Goal: Complete application form: Complete application form

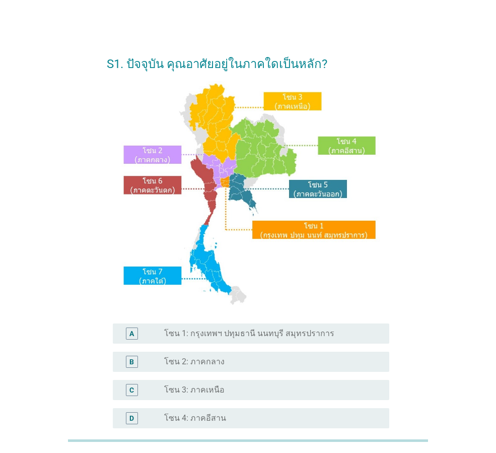
click at [255, 333] on label "โซน 1: กรุงเทพฯ ปทุมธานี นนทบุรี สมุทรปราการ" at bounding box center [249, 333] width 170 height 10
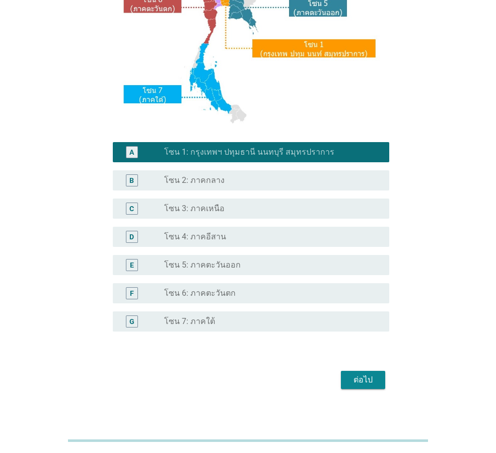
scroll to position [189, 0]
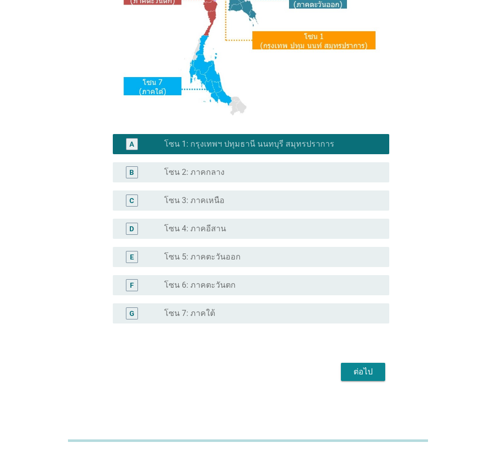
click at [358, 373] on div "ต่อไป" at bounding box center [363, 371] width 28 height 12
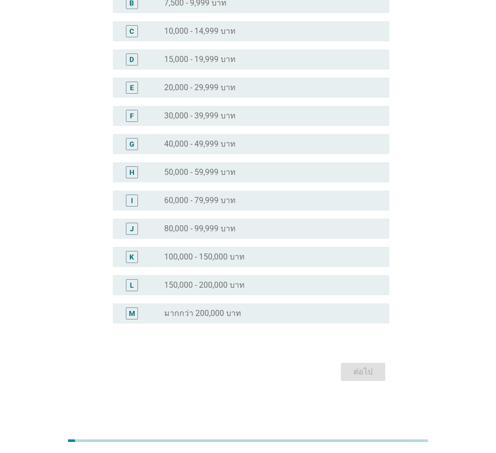
scroll to position [0, 0]
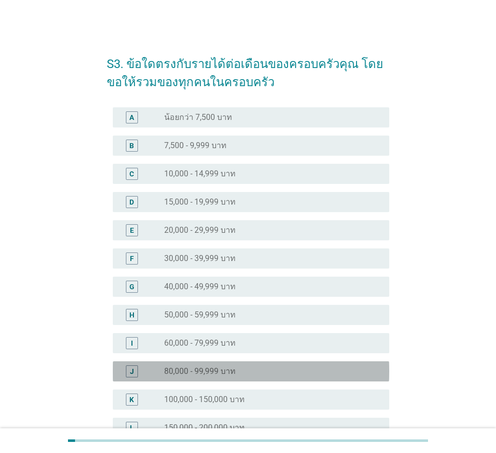
click at [242, 362] on div "J radio_button_unchecked 80,000 - 99,999 บาท" at bounding box center [251, 371] width 276 height 20
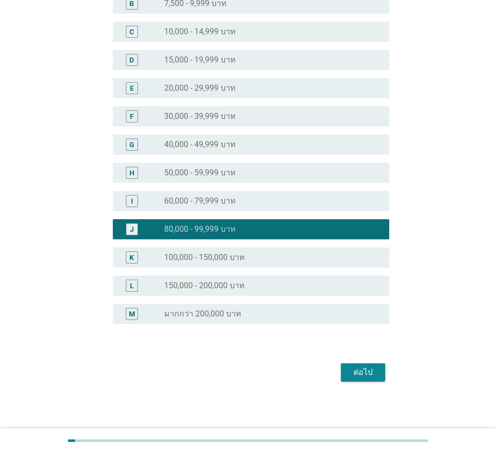
scroll to position [142, 0]
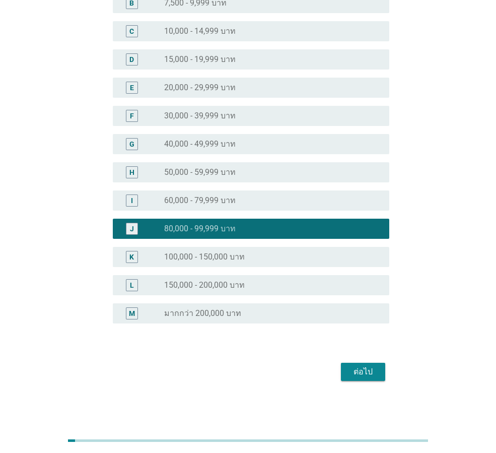
click at [351, 363] on button "ต่อไป" at bounding box center [363, 371] width 44 height 18
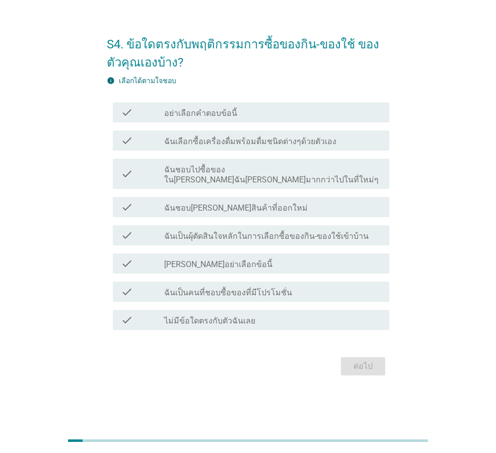
scroll to position [0, 0]
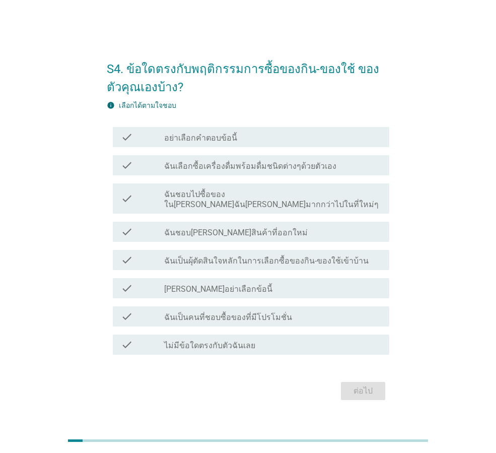
click at [237, 170] on label "ฉันเลือกซื้อเครื่องดื่มพร้อมดื่มชนิดต่างๆด้วยตัวเอง" at bounding box center [250, 166] width 172 height 10
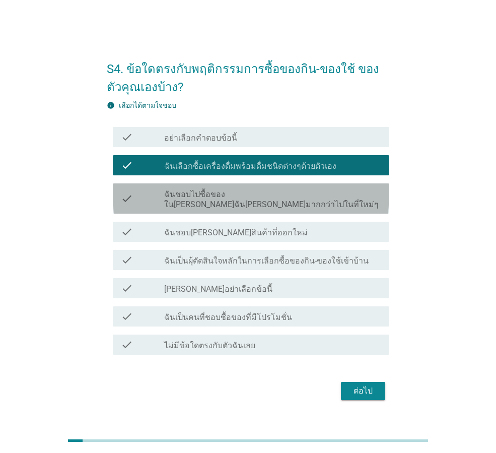
click at [237, 196] on label "ฉันชอบไปซื้อของใน[PERSON_NAME]ฉัน[PERSON_NAME]มากกว่าไปในที่ใหม่ๆ" at bounding box center [272, 199] width 217 height 20
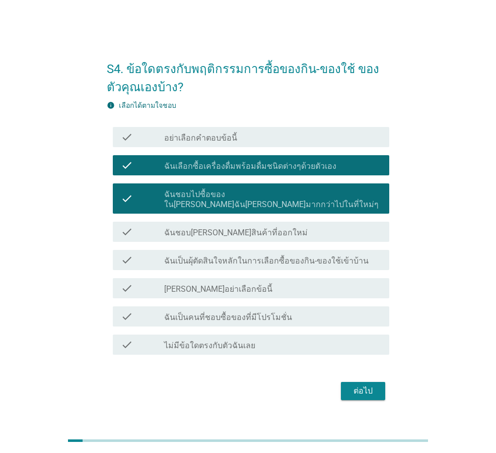
click at [244, 278] on div "check check_box_outline_blank [PERSON_NAME]อย่าเลือกข้อนี้" at bounding box center [251, 288] width 276 height 20
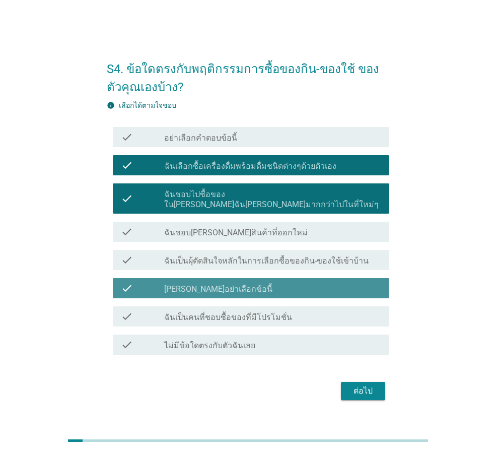
click at [251, 283] on div "check_box_outline_blank [PERSON_NAME]อย่าเลือกข้อนี้" at bounding box center [272, 288] width 217 height 12
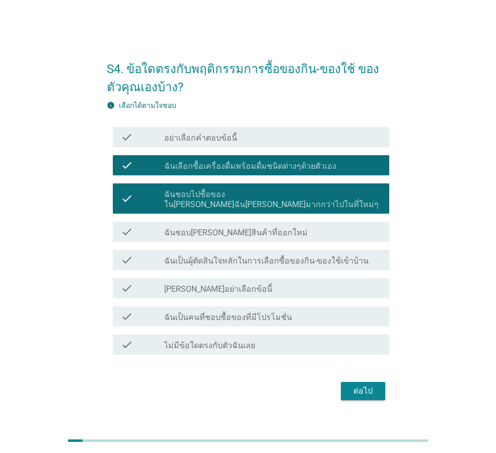
click at [254, 258] on label "ฉันเป็นผุ้ตัดสินใจหลักในการเลือกซื้อของกิน-ของใช้เข้าบ้าน" at bounding box center [266, 261] width 204 height 10
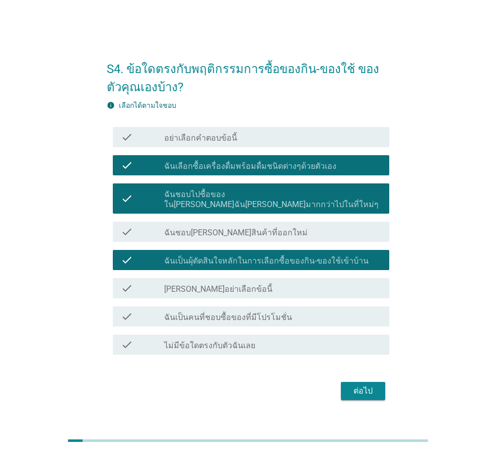
click at [291, 225] on div "check_box_outline_blank ฉันชอบ[PERSON_NAME]สินค้าที่ออกใหม่" at bounding box center [272, 231] width 217 height 12
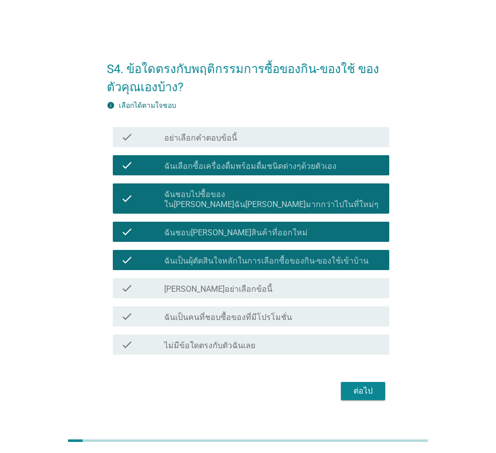
click at [299, 312] on div "check_box_outline_blank ฉันเป็นคนที่ชอบซื้อของที่มีโปรโมชั่น" at bounding box center [272, 316] width 217 height 12
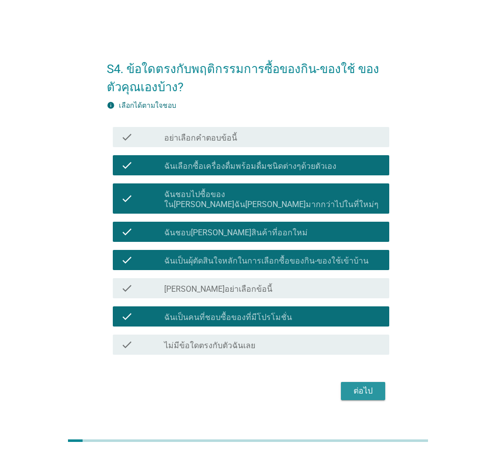
click at [369, 390] on div "ต่อไป" at bounding box center [363, 391] width 28 height 12
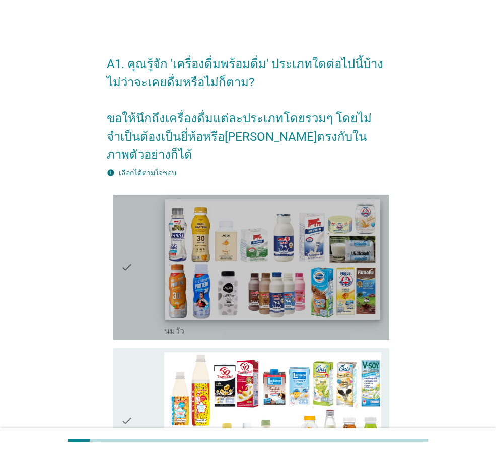
click at [229, 248] on img at bounding box center [272, 259] width 214 height 121
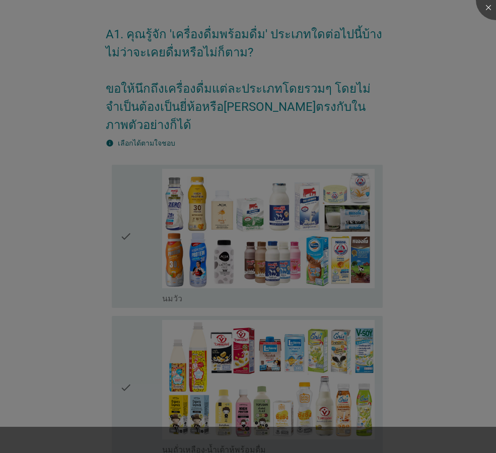
scroll to position [151, 0]
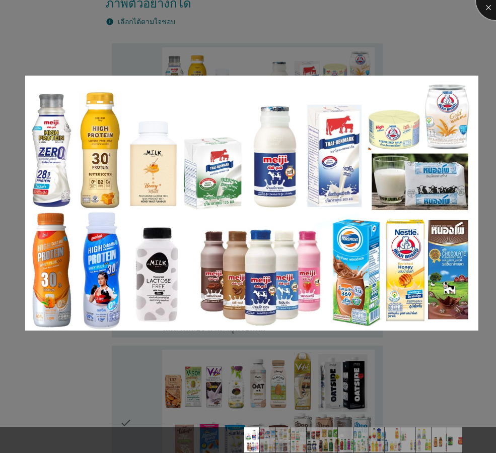
click at [489, 5] on div at bounding box center [496, 0] width 40 height 40
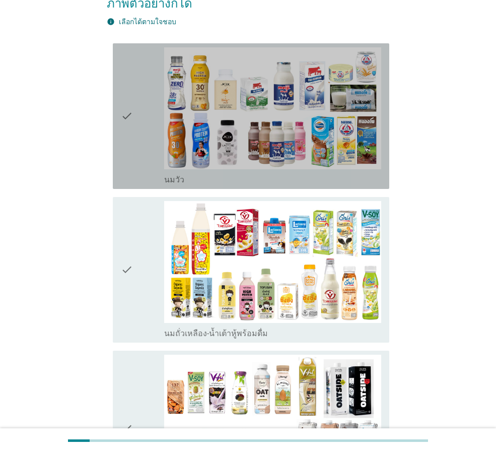
click at [119, 146] on div "check check_box_outline_blank [PERSON_NAME]" at bounding box center [251, 115] width 276 height 145
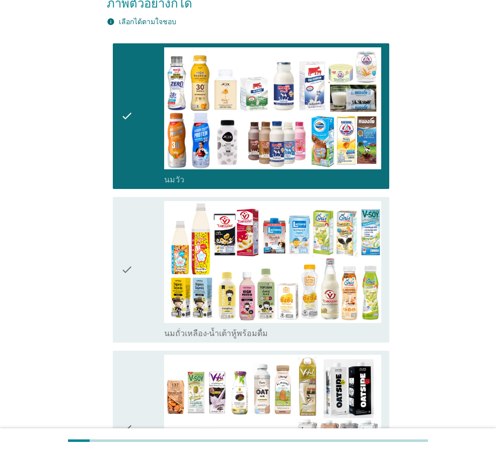
click at [126, 265] on icon "check" at bounding box center [127, 269] width 12 height 137
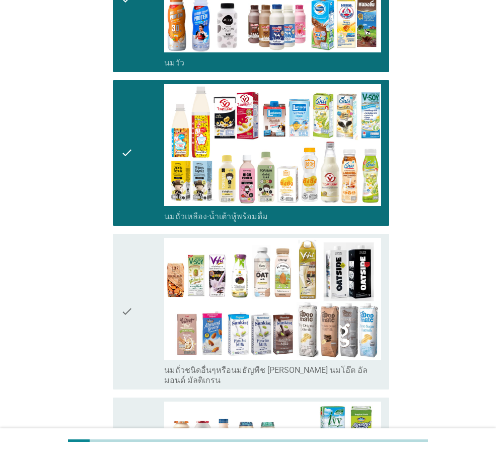
scroll to position [352, 0]
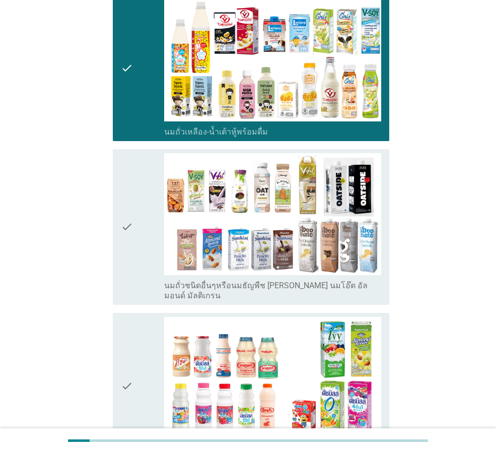
click at [120, 164] on div "check check_box_outline_blank นมถั่วชนิดอื่นๆหรือนมธัญพืช [PERSON_NAME] นมโอ๊ต …" at bounding box center [251, 227] width 276 height 156
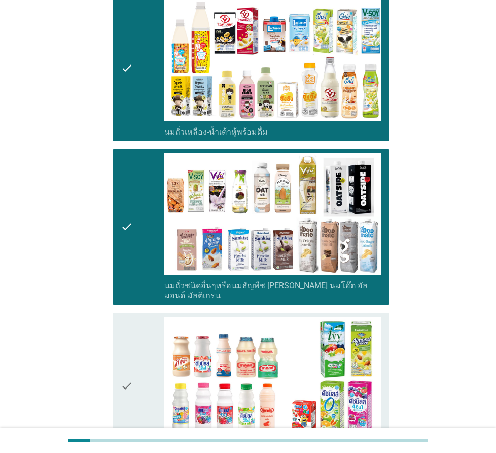
click at [144, 369] on div "check" at bounding box center [142, 385] width 43 height 137
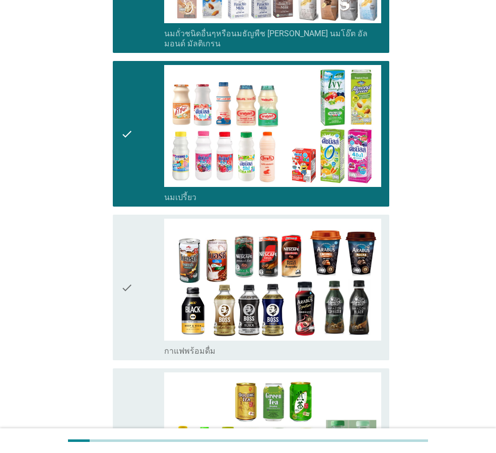
click at [134, 257] on div "check" at bounding box center [142, 286] width 43 height 137
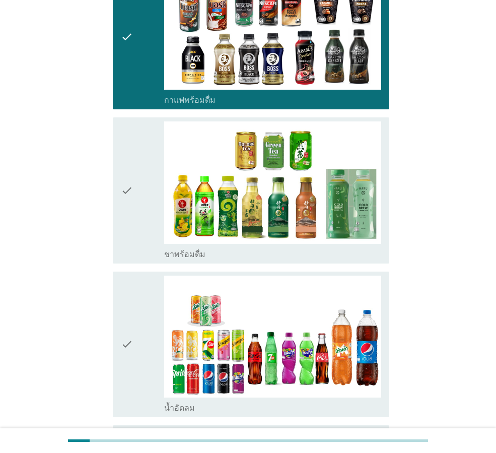
scroll to position [856, 0]
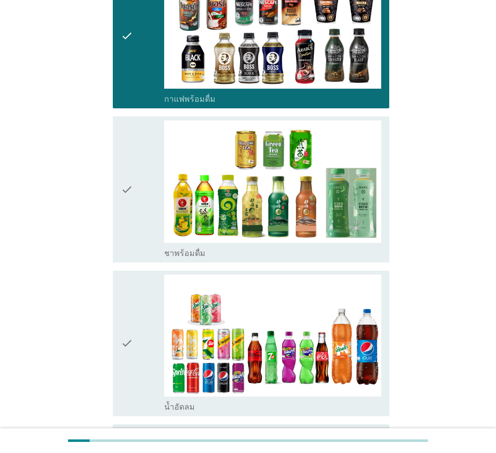
click at [130, 181] on icon "check" at bounding box center [127, 188] width 12 height 137
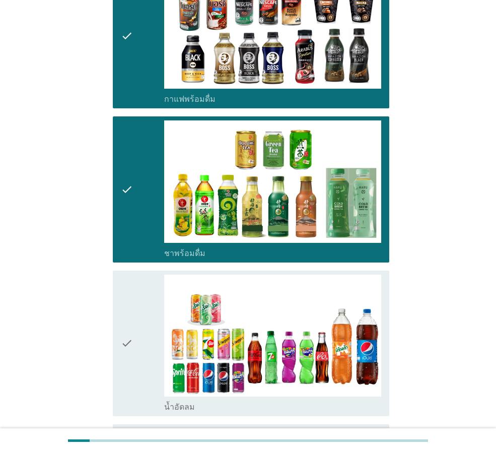
click at [141, 290] on div "check" at bounding box center [142, 342] width 43 height 137
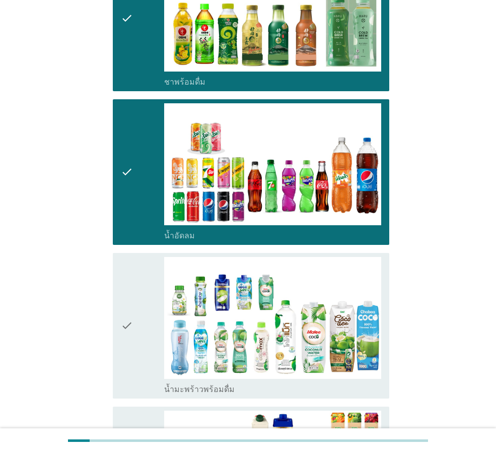
scroll to position [1158, 0]
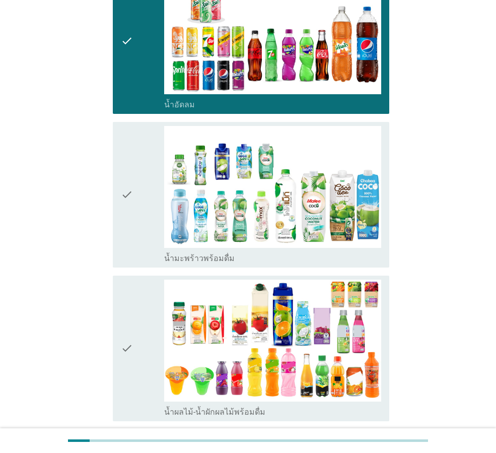
click at [117, 189] on div "check check_box_outline_blank น้ำมะพร้าวพร้อมดื่ม" at bounding box center [251, 194] width 276 height 145
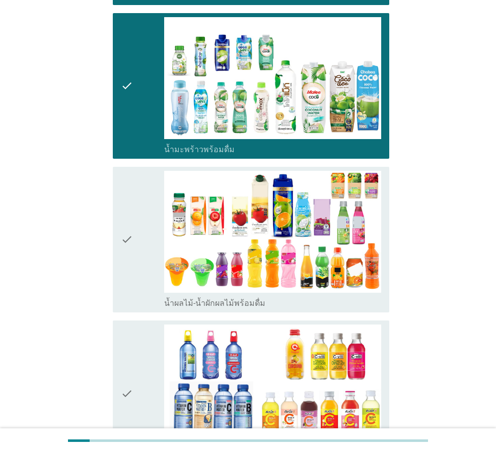
scroll to position [1409, 0]
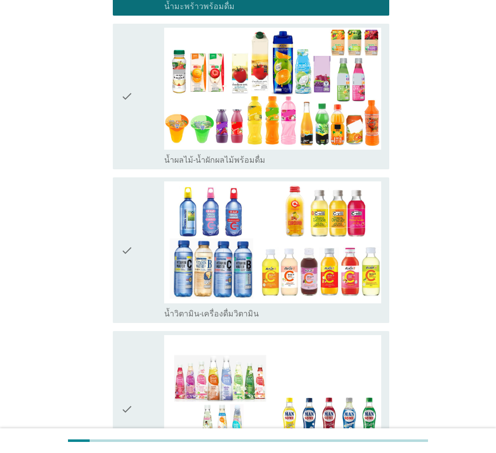
click at [138, 217] on div "check" at bounding box center [142, 249] width 43 height 137
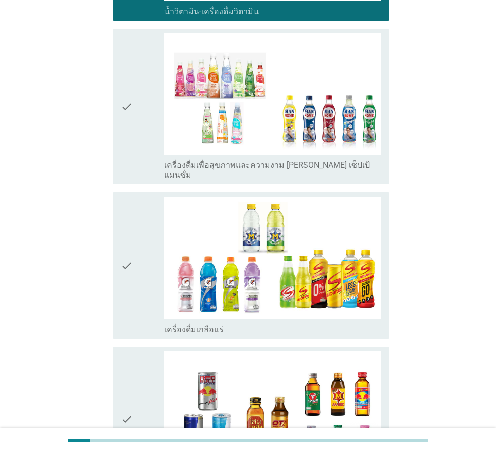
scroll to position [1963, 0]
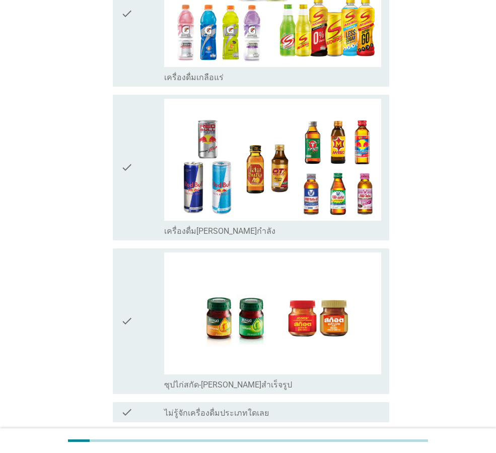
click at [363, 429] on div at bounding box center [248, 440] width 496 height 25
click at [366, 452] on div "ต่อไป" at bounding box center [363, 458] width 28 height 12
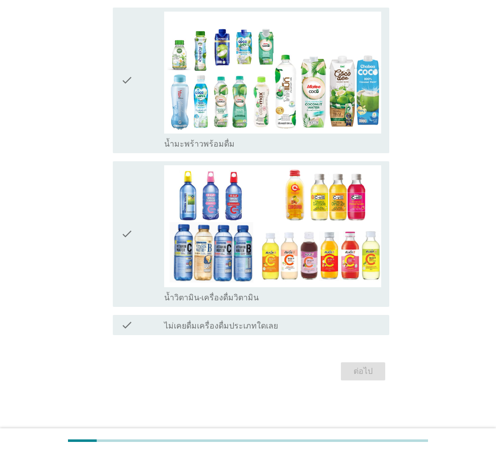
scroll to position [0, 0]
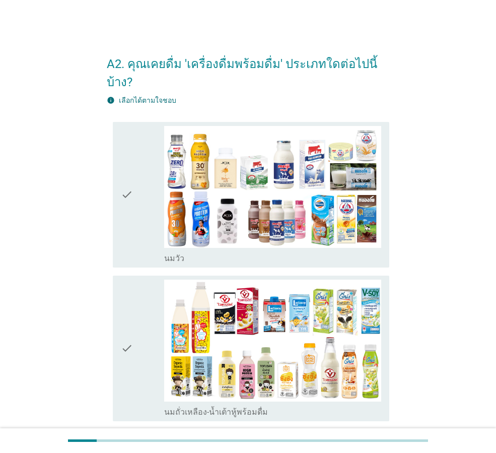
click at [123, 212] on icon "check" at bounding box center [127, 194] width 12 height 137
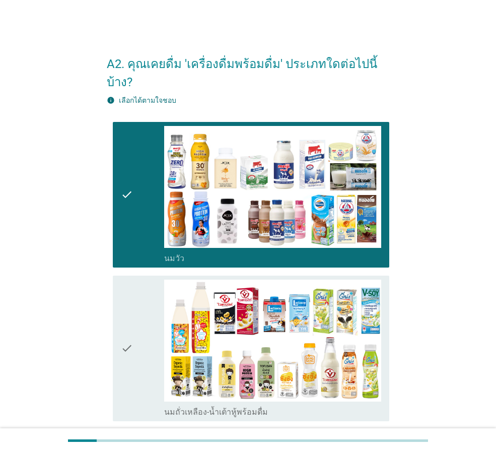
click at [138, 295] on div "check" at bounding box center [142, 347] width 43 height 137
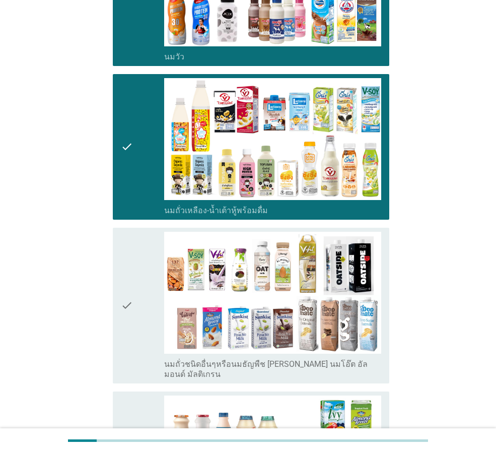
click at [142, 262] on div "check" at bounding box center [142, 305] width 43 height 147
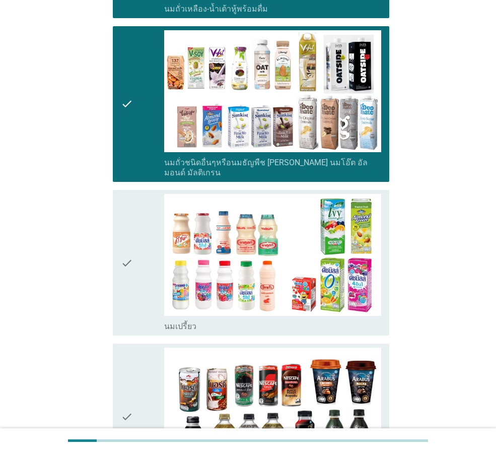
click at [142, 221] on div "check" at bounding box center [142, 262] width 43 height 137
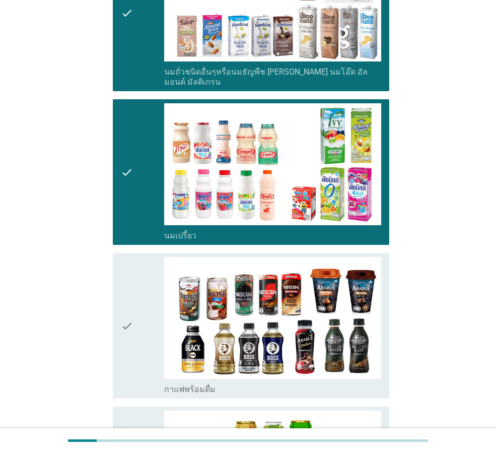
scroll to position [604, 0]
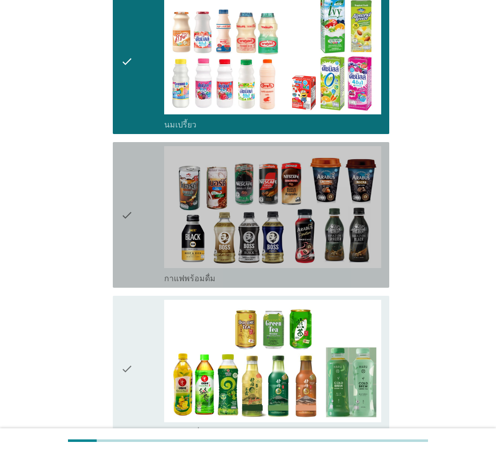
click at [128, 189] on icon "check" at bounding box center [127, 214] width 12 height 137
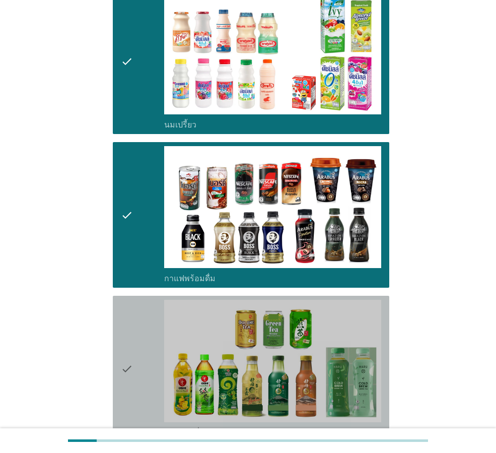
click at [137, 300] on div "check" at bounding box center [142, 367] width 43 height 137
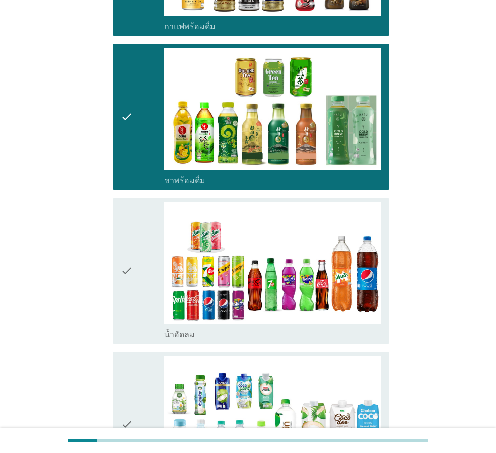
click at [137, 285] on div "check" at bounding box center [142, 270] width 43 height 137
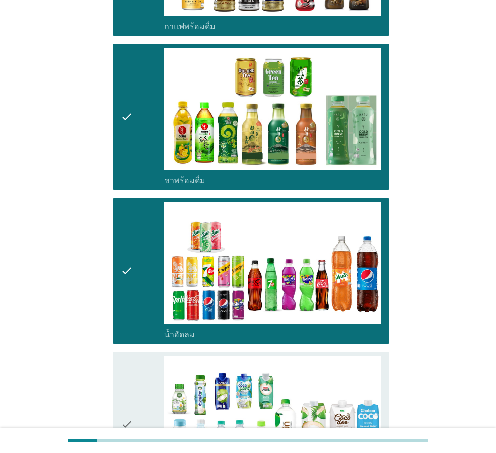
scroll to position [1057, 0]
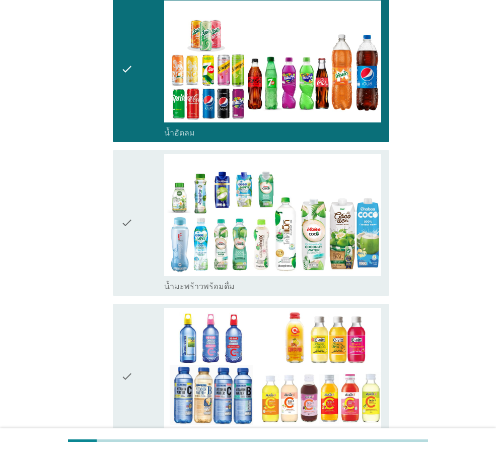
click at [137, 240] on div "check" at bounding box center [142, 222] width 43 height 137
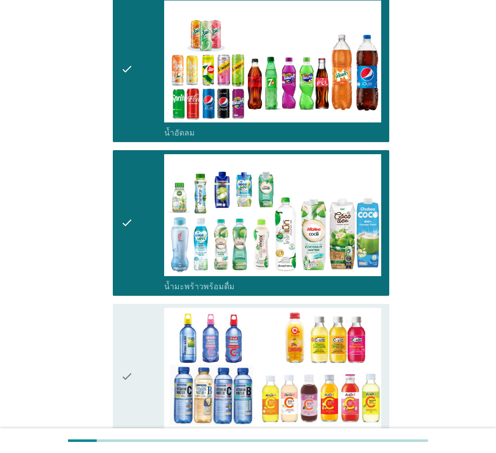
click at [126, 325] on icon "check" at bounding box center [127, 376] width 12 height 137
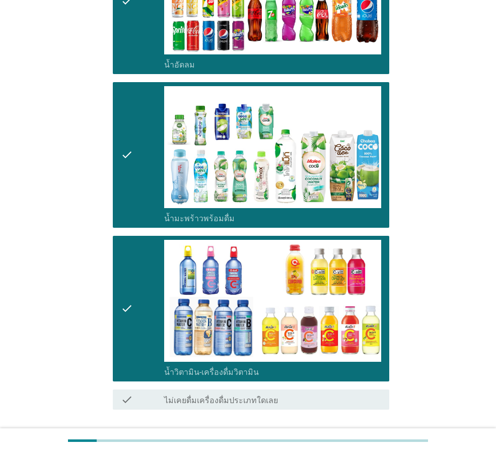
scroll to position [1171, 0]
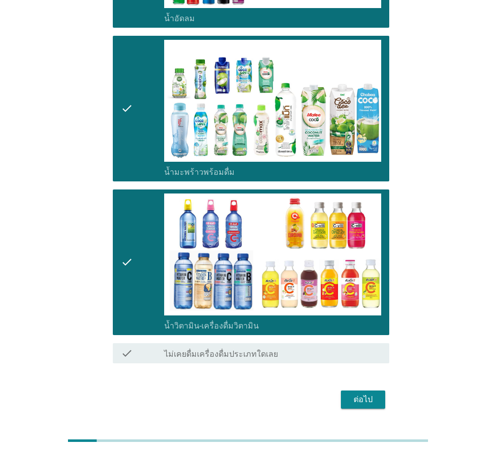
click at [370, 393] on div "ต่อไป" at bounding box center [363, 399] width 28 height 12
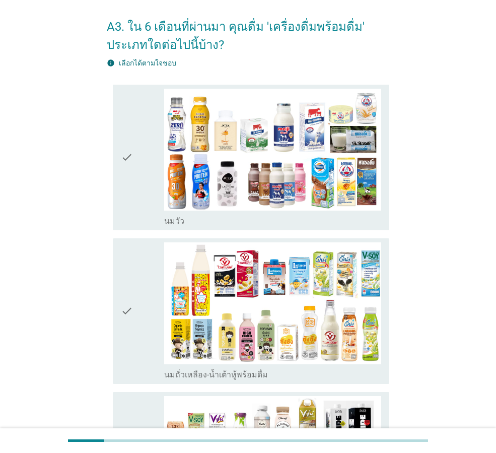
scroll to position [0, 0]
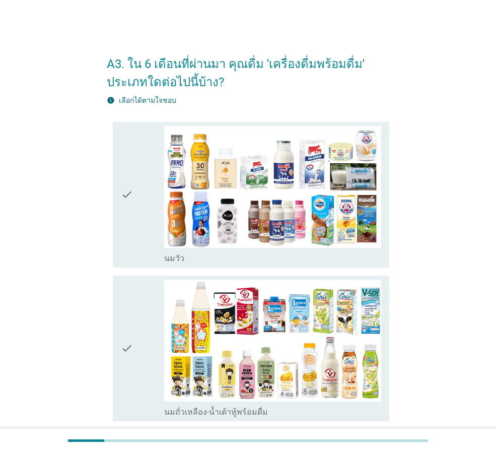
click at [132, 220] on icon "check" at bounding box center [127, 194] width 12 height 137
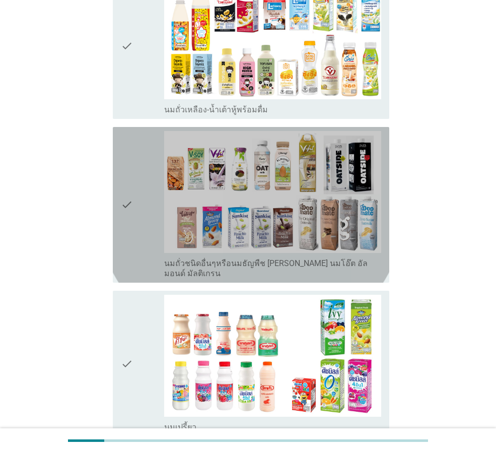
click at [129, 205] on icon "check" at bounding box center [127, 204] width 12 height 147
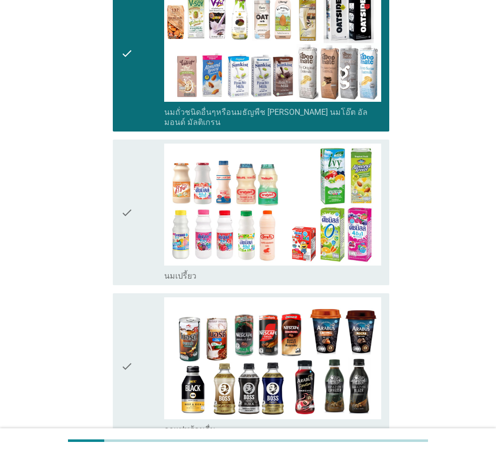
click at [128, 211] on icon "check" at bounding box center [127, 211] width 12 height 137
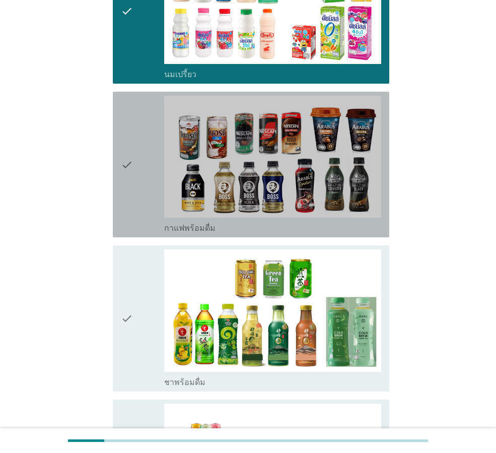
click at [127, 167] on icon "check" at bounding box center [127, 164] width 12 height 137
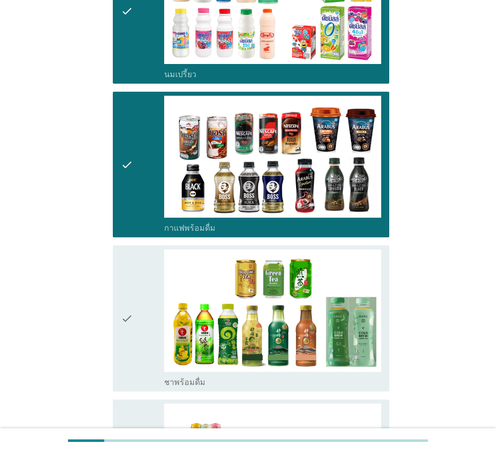
click at [136, 266] on div "check" at bounding box center [142, 317] width 43 height 137
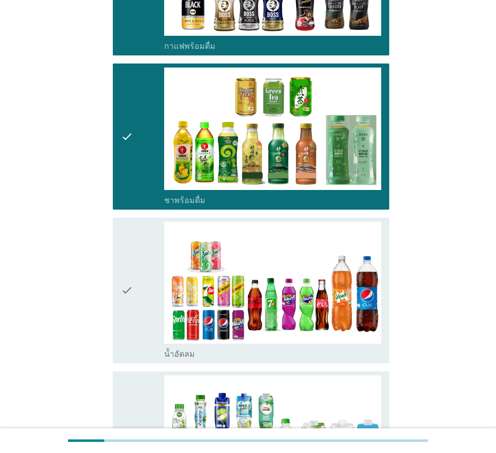
scroll to position [906, 0]
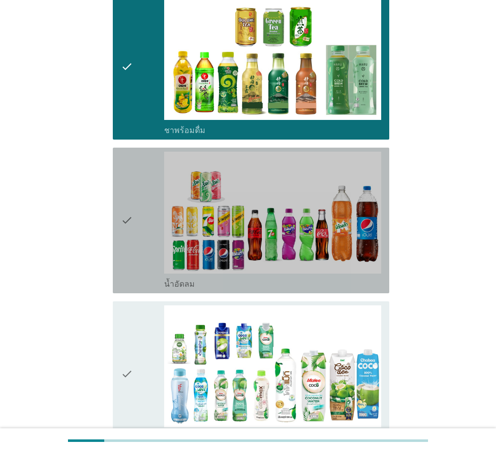
click at [135, 229] on div "check" at bounding box center [142, 220] width 43 height 137
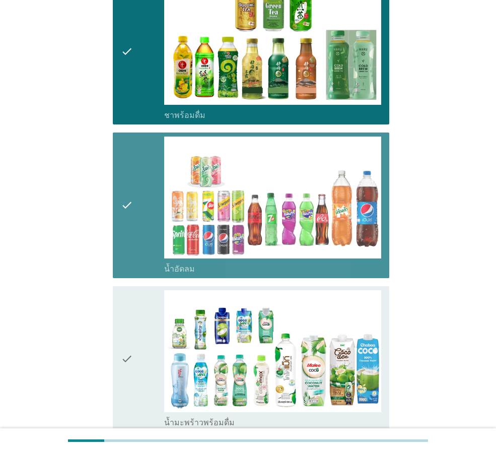
scroll to position [1158, 0]
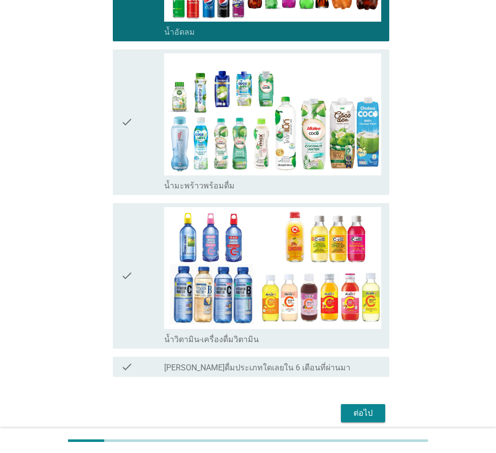
click at [137, 165] on div "check" at bounding box center [142, 121] width 43 height 137
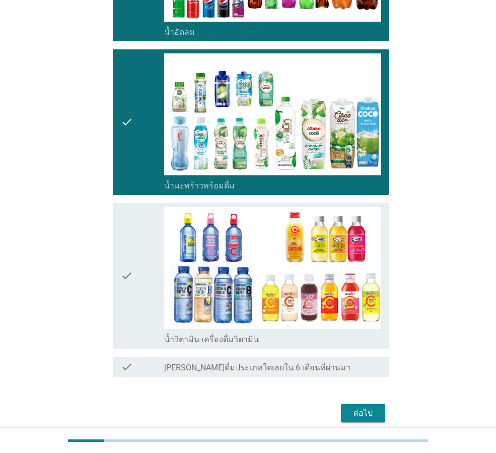
click at [140, 242] on div "check" at bounding box center [142, 275] width 43 height 137
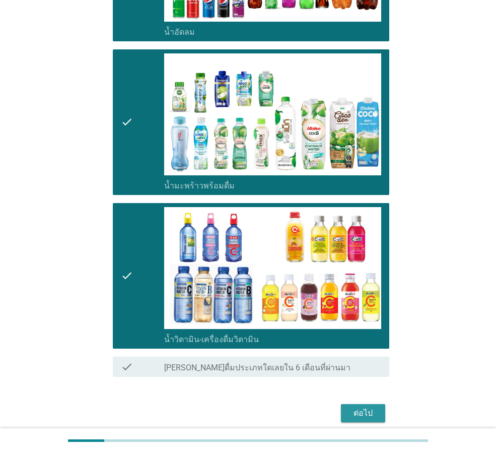
click at [363, 407] on div "ต่อไป" at bounding box center [363, 413] width 28 height 12
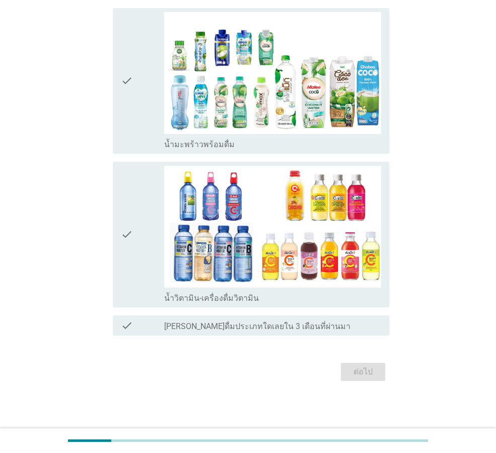
scroll to position [0, 0]
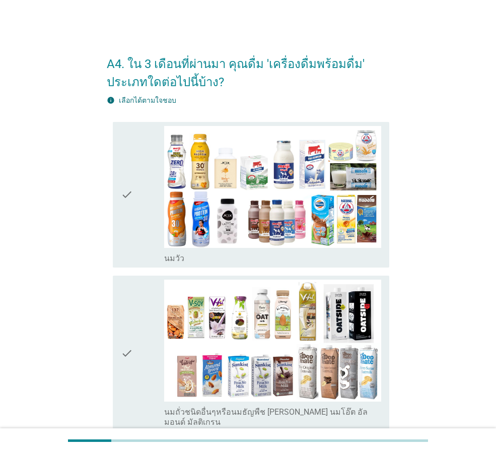
click at [137, 230] on div "check" at bounding box center [142, 194] width 43 height 137
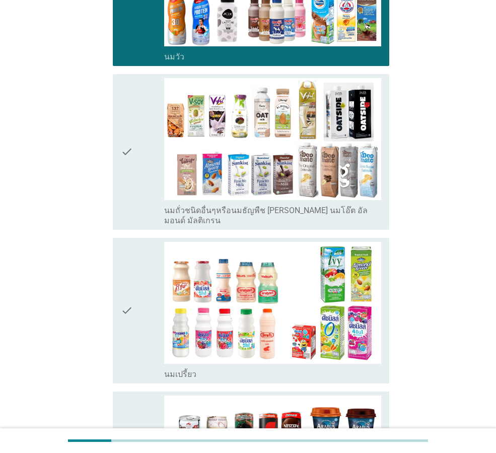
click at [153, 292] on div "check" at bounding box center [142, 310] width 43 height 137
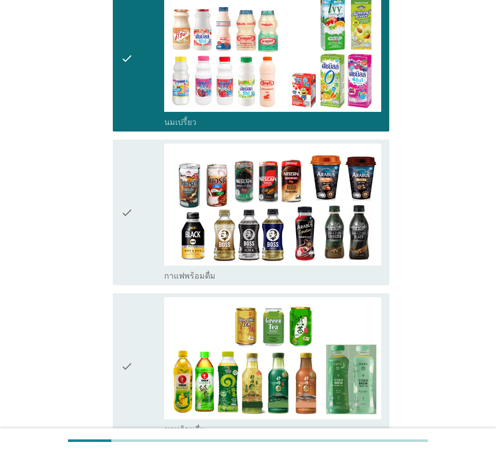
click at [145, 213] on div "check" at bounding box center [142, 211] width 43 height 137
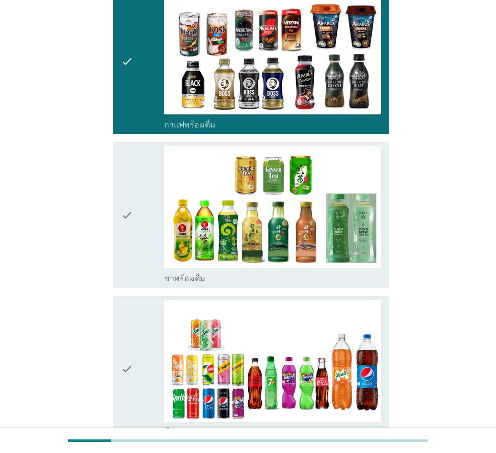
click at [153, 230] on div "check" at bounding box center [142, 214] width 43 height 137
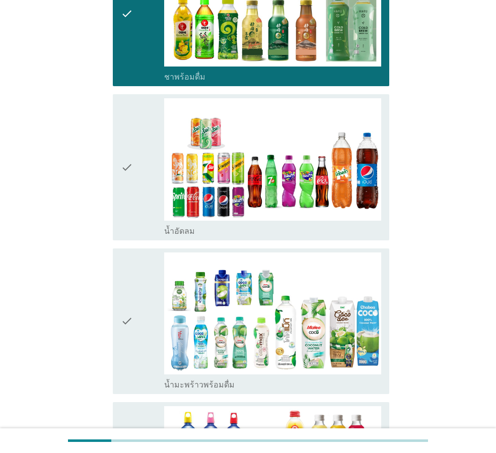
click at [154, 176] on div "check" at bounding box center [142, 166] width 43 height 137
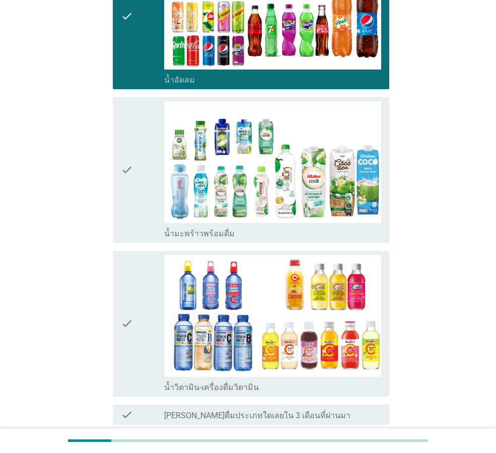
click at [146, 189] on div "check" at bounding box center [142, 169] width 43 height 137
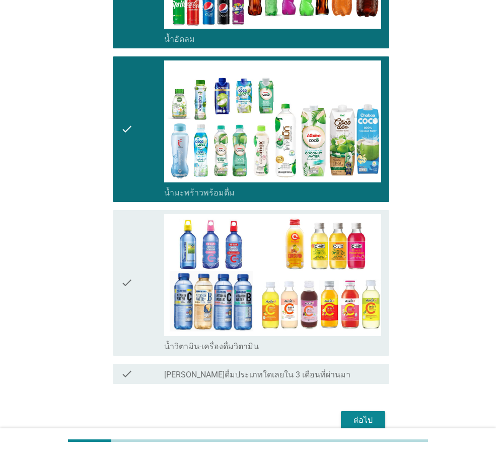
scroll to position [1035, 0]
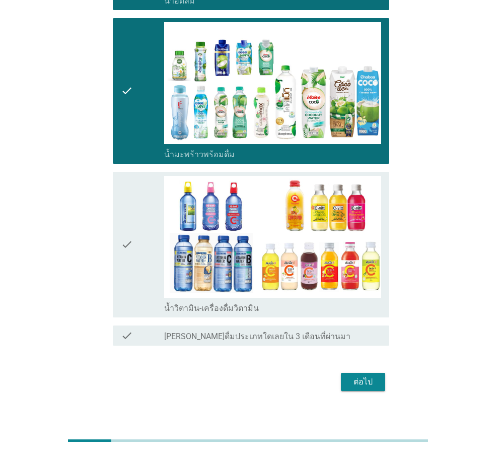
click at [359, 377] on div "ต่อไป" at bounding box center [363, 381] width 28 height 12
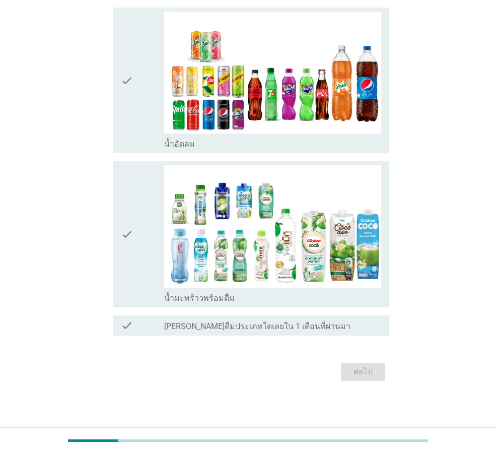
scroll to position [0, 0]
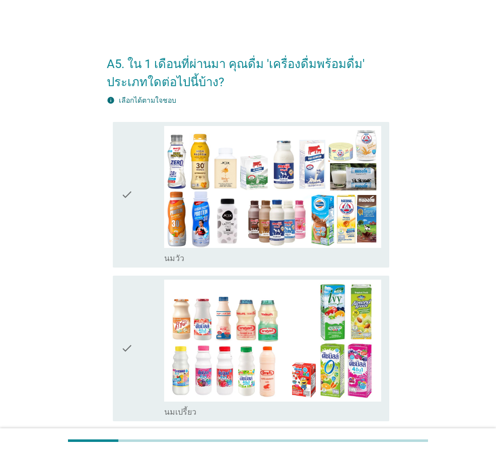
click at [137, 237] on div "check" at bounding box center [142, 194] width 43 height 137
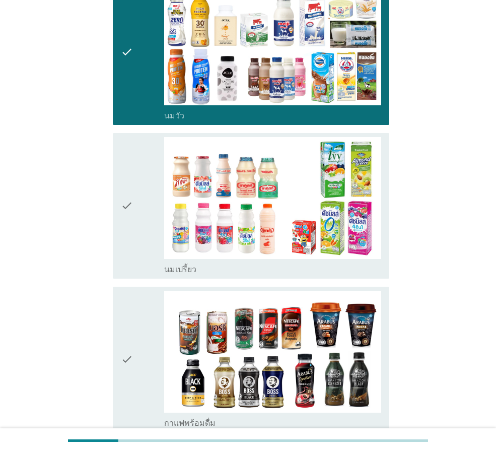
scroll to position [302, 0]
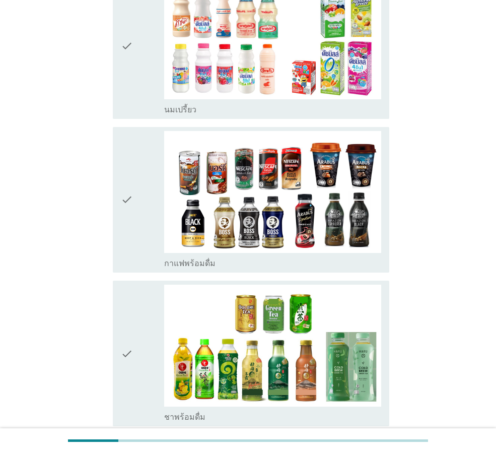
click at [131, 192] on icon "check" at bounding box center [127, 199] width 12 height 137
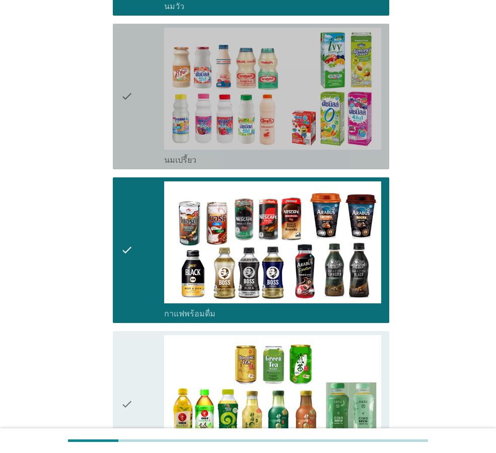
click at [122, 139] on icon "check" at bounding box center [127, 96] width 12 height 137
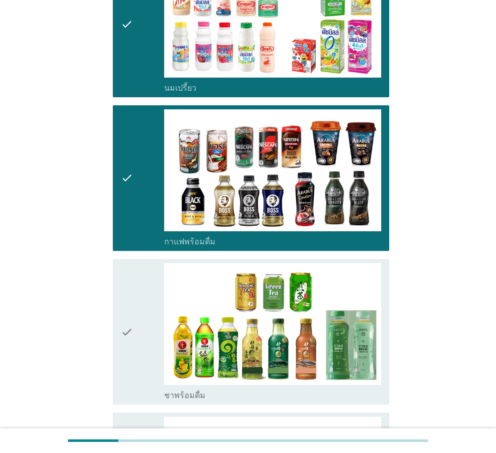
scroll to position [453, 0]
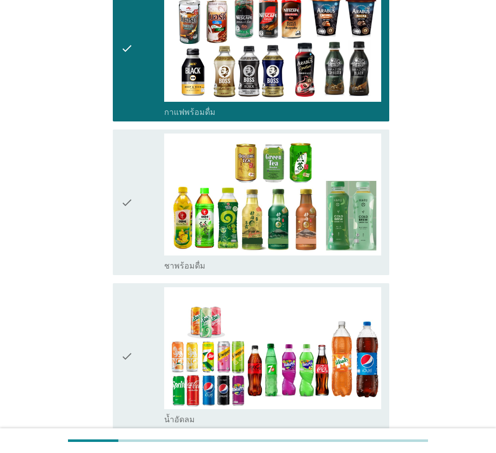
click at [149, 208] on div "check" at bounding box center [142, 201] width 43 height 137
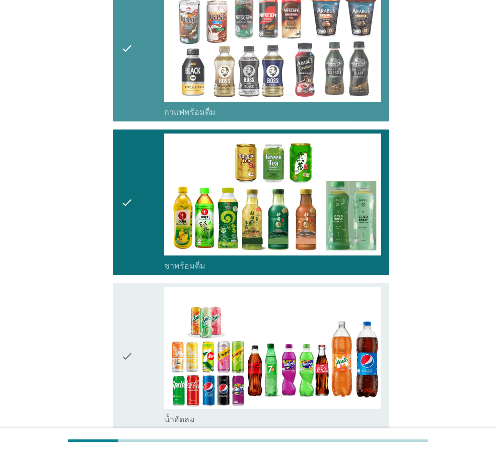
click at [138, 92] on div "check" at bounding box center [142, 48] width 43 height 137
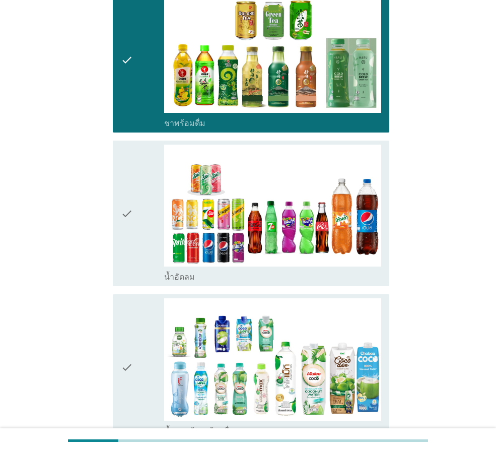
scroll to position [705, 0]
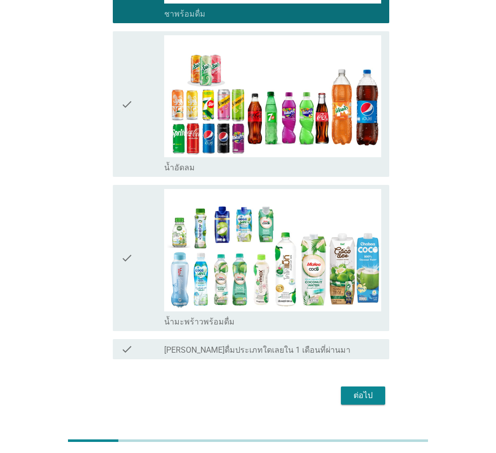
click at [138, 137] on div "check" at bounding box center [142, 103] width 43 height 137
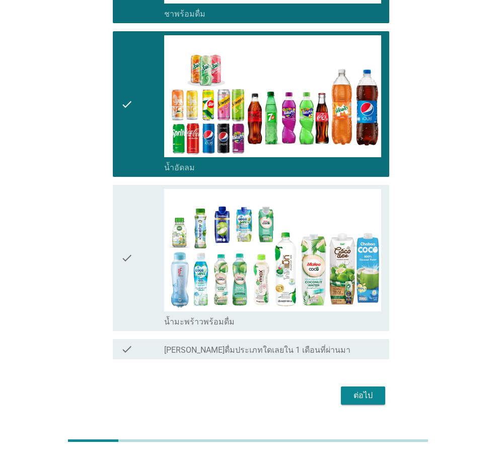
click at [128, 253] on icon "check" at bounding box center [127, 257] width 12 height 137
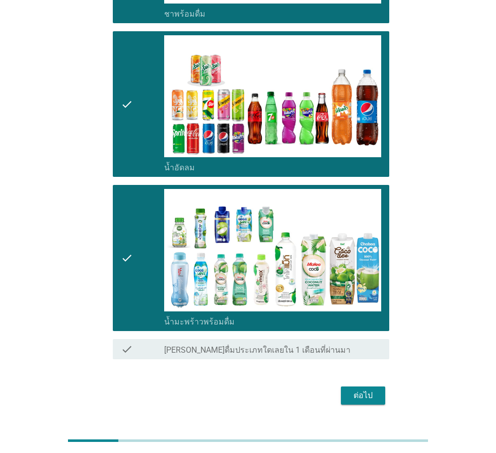
click at [363, 394] on div "ต่อไป" at bounding box center [363, 395] width 28 height 12
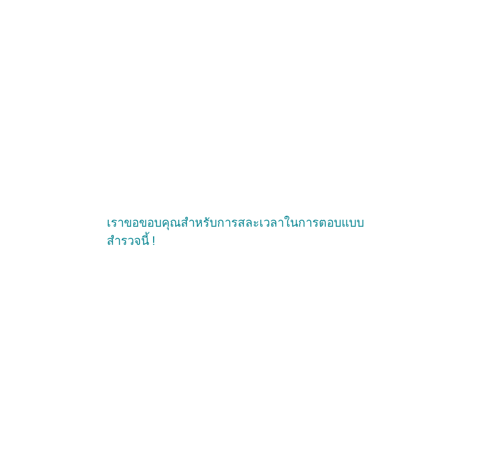
scroll to position [0, 0]
